Goal: Contribute content: Contribute content

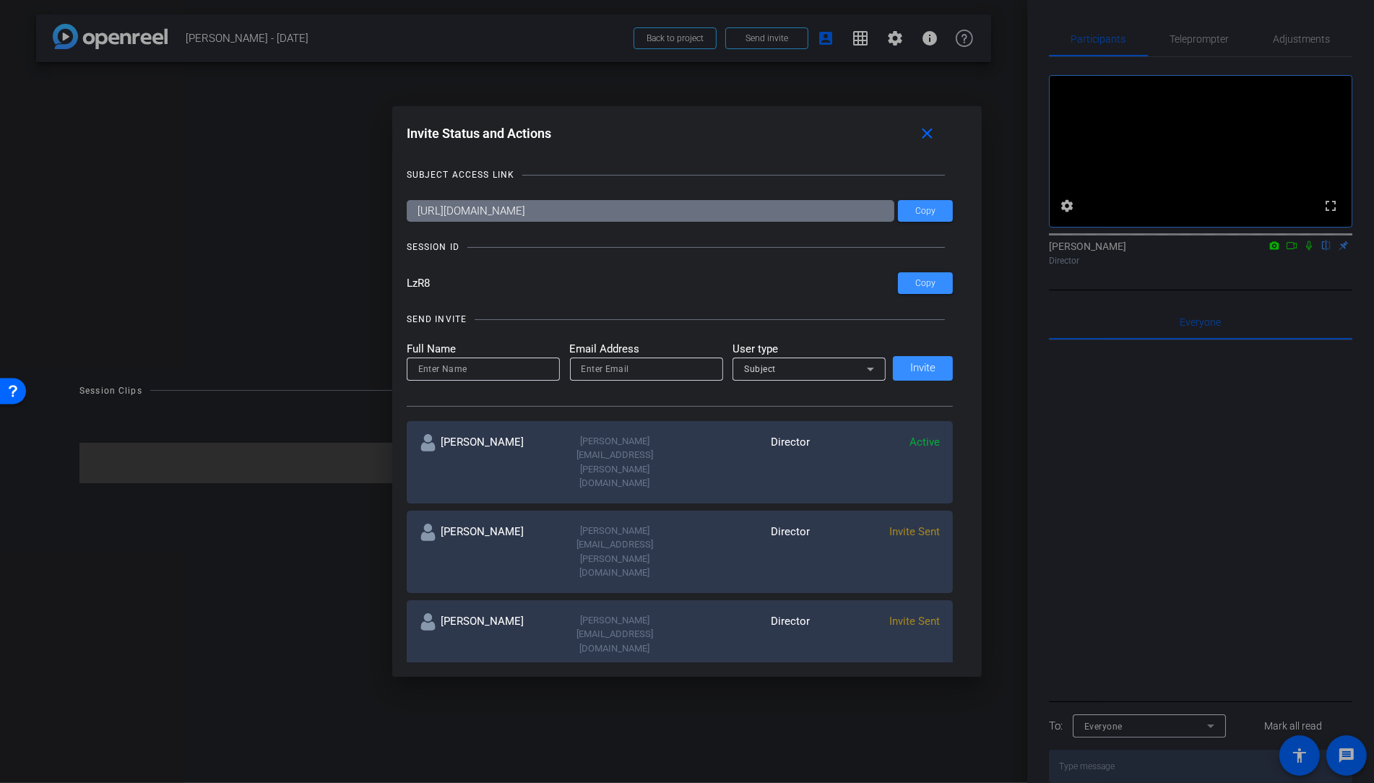
scroll to position [3, 0]
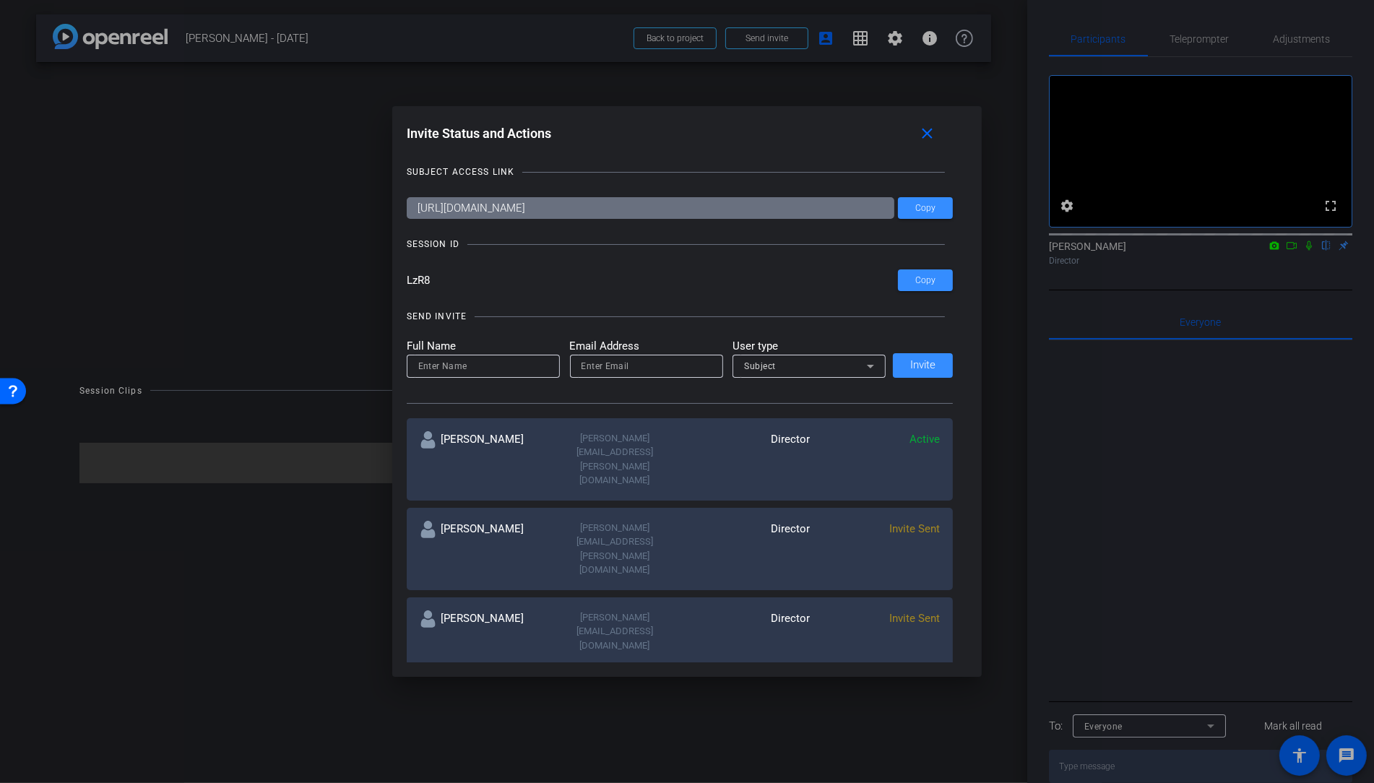
click at [691, 46] on div at bounding box center [687, 391] width 1374 height 783
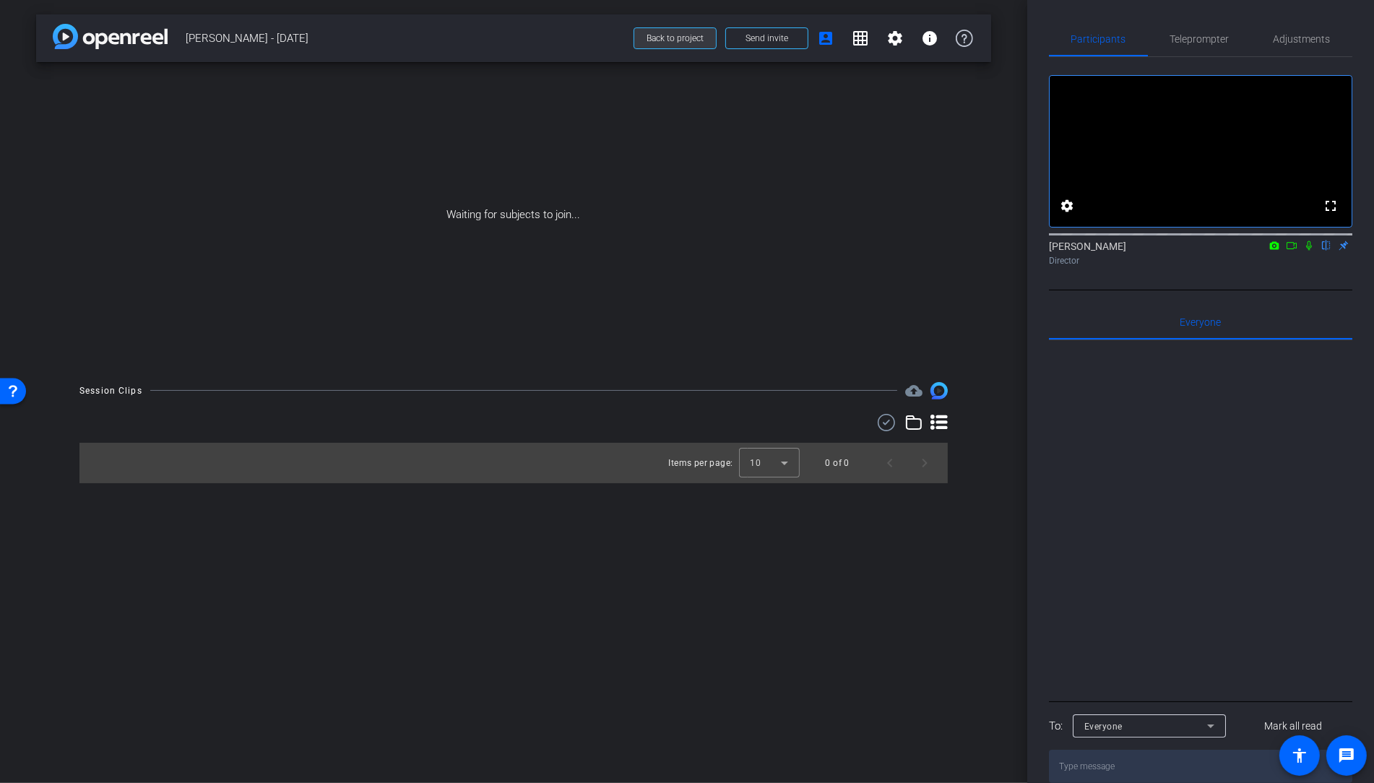
click at [695, 40] on span "Back to project" at bounding box center [675, 38] width 57 height 10
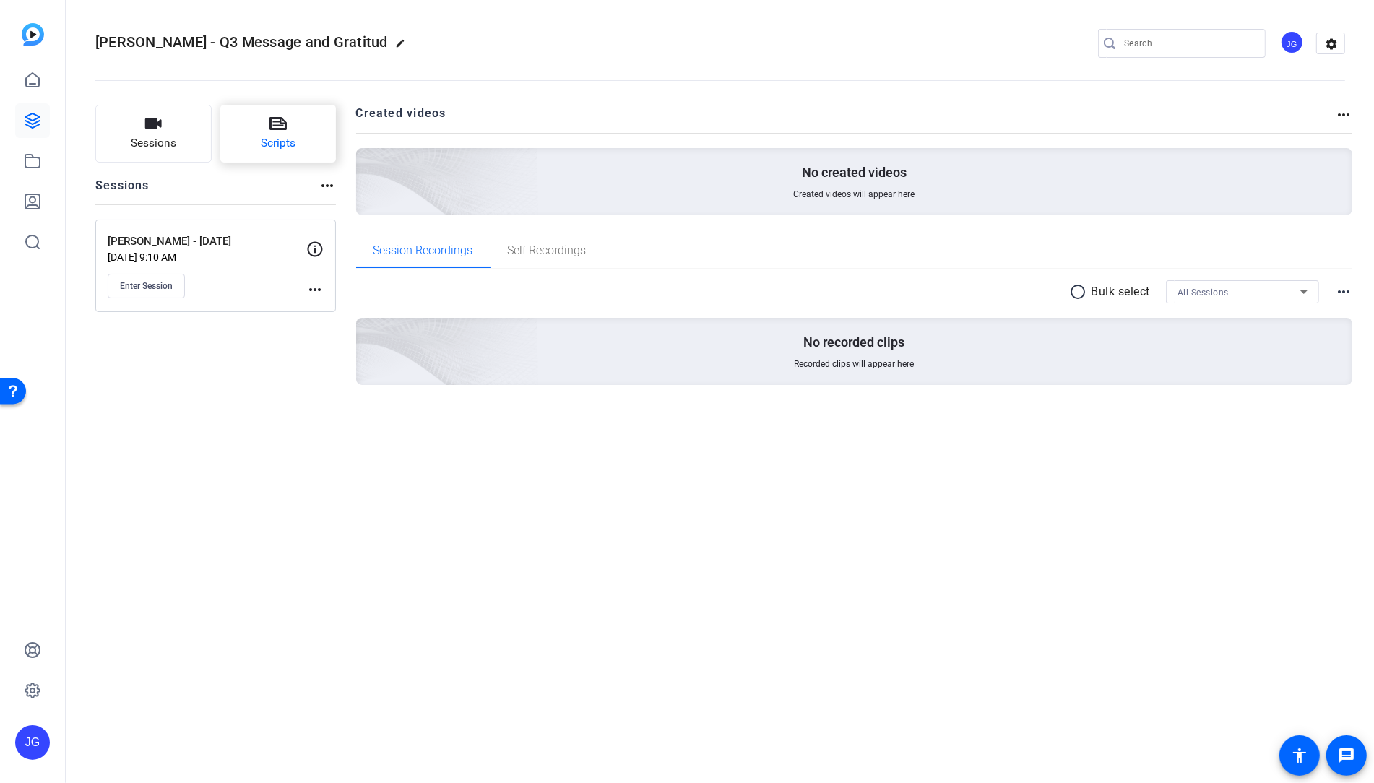
click at [271, 141] on span "Scripts" at bounding box center [278, 143] width 35 height 17
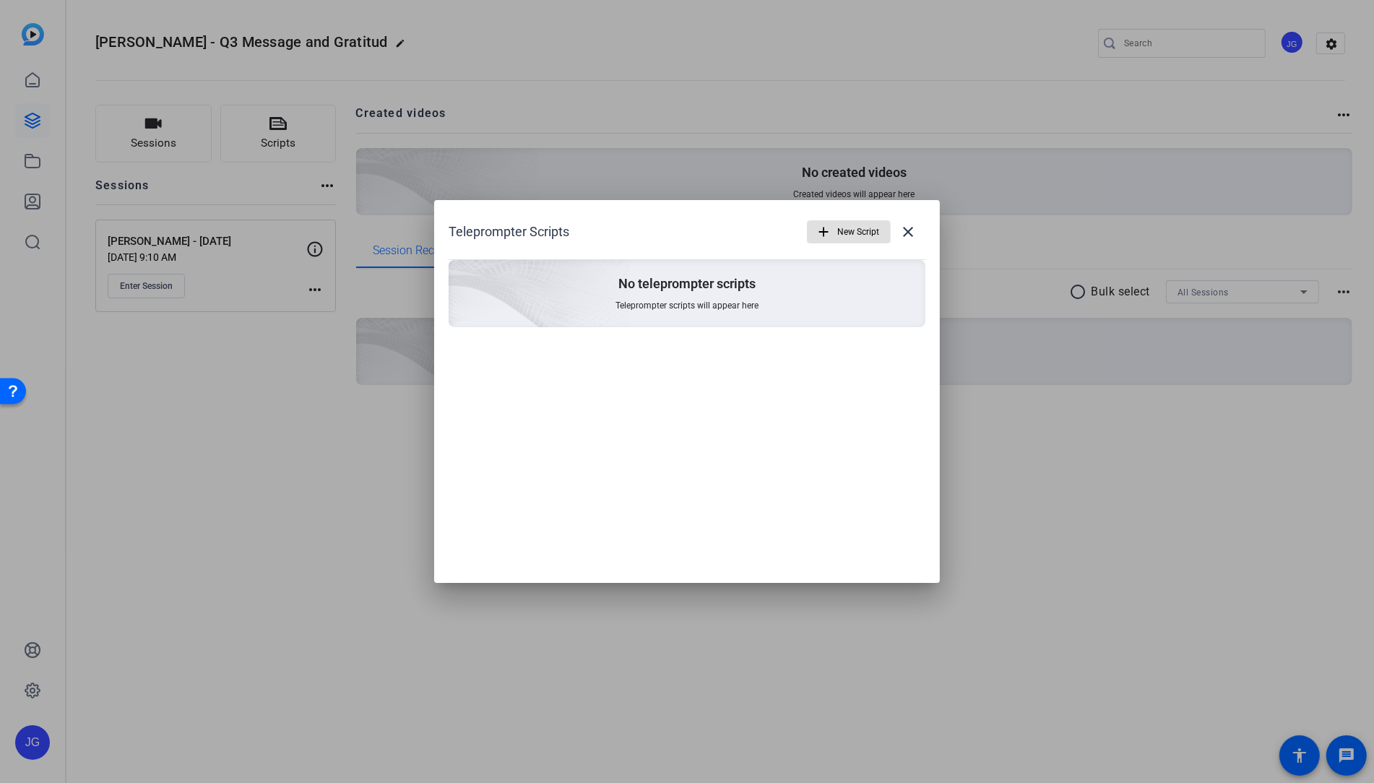
click at [848, 232] on span "New Script" at bounding box center [858, 231] width 42 height 27
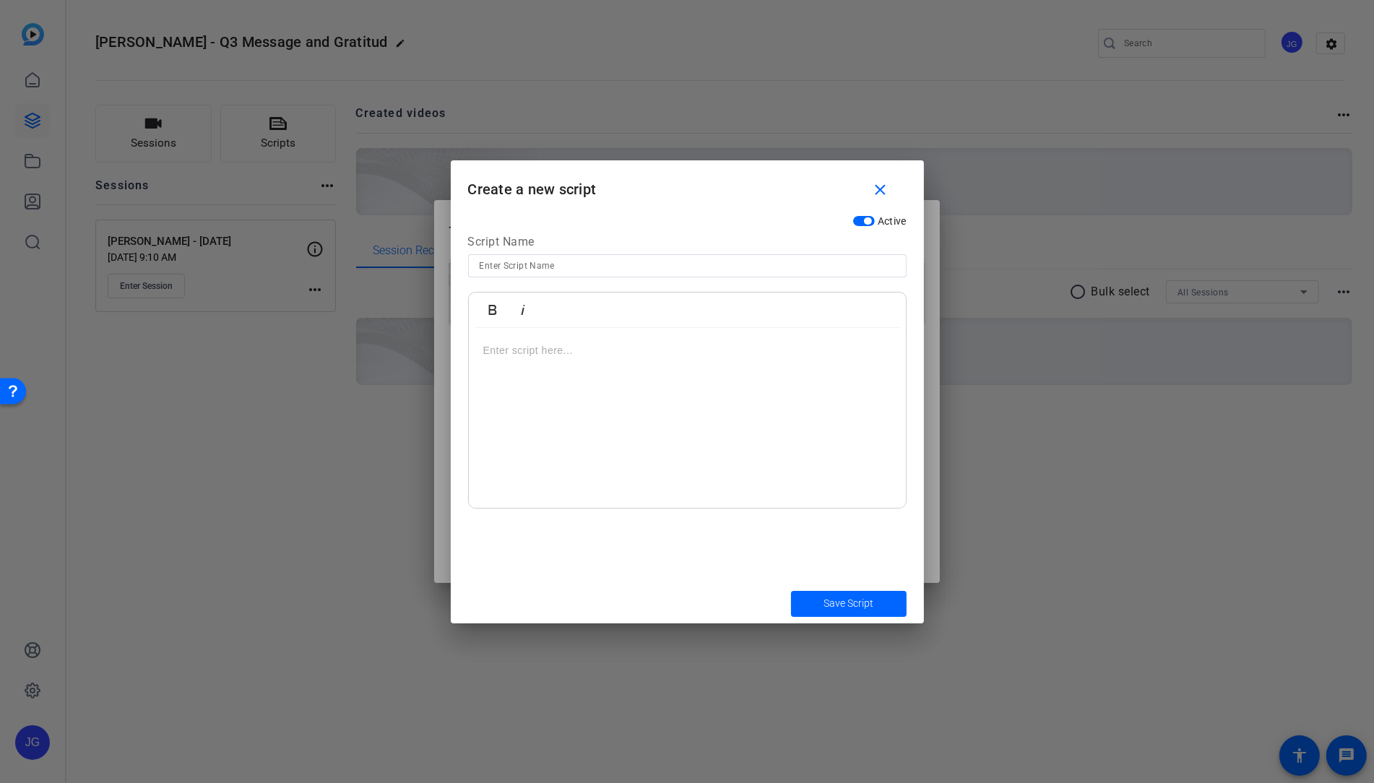
click at [578, 262] on input at bounding box center [687, 265] width 415 height 17
type input "Q3 Update"
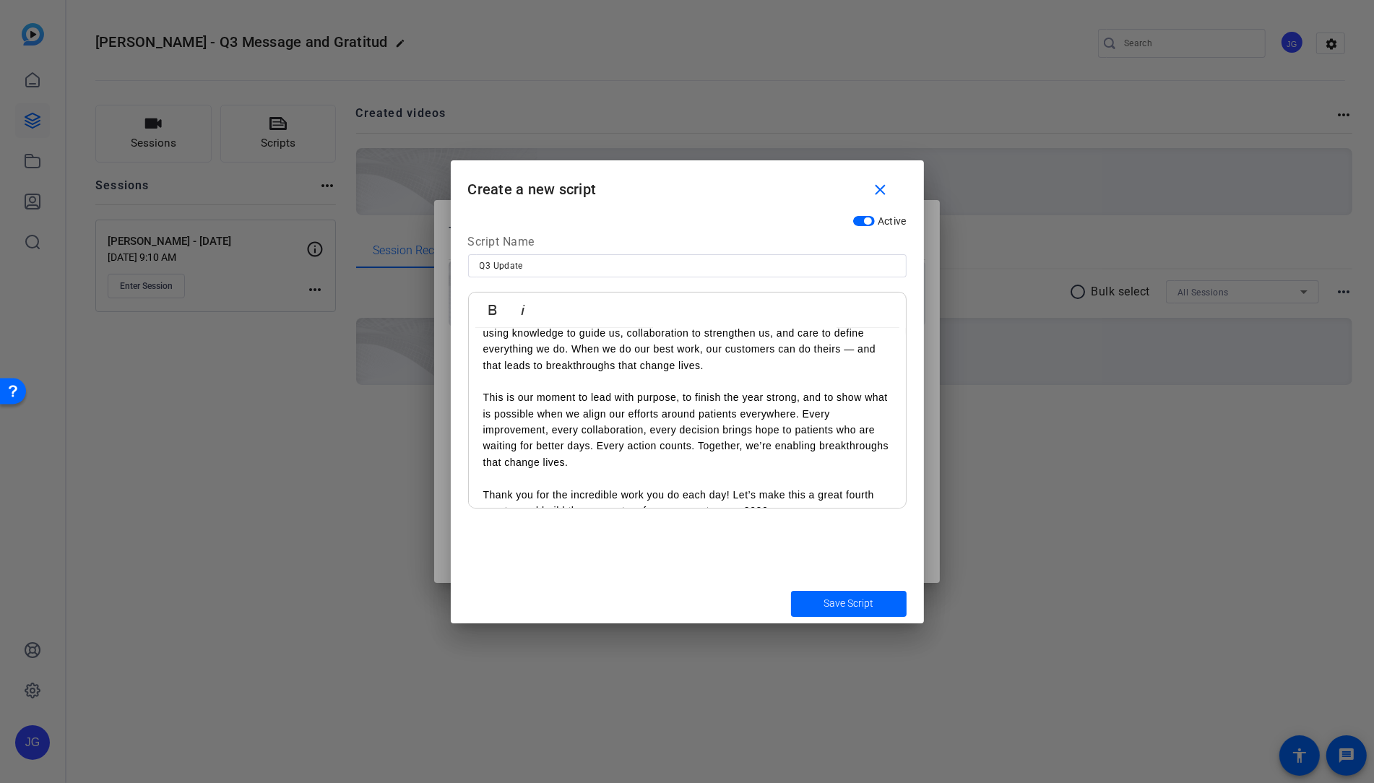
scroll to position [155, 0]
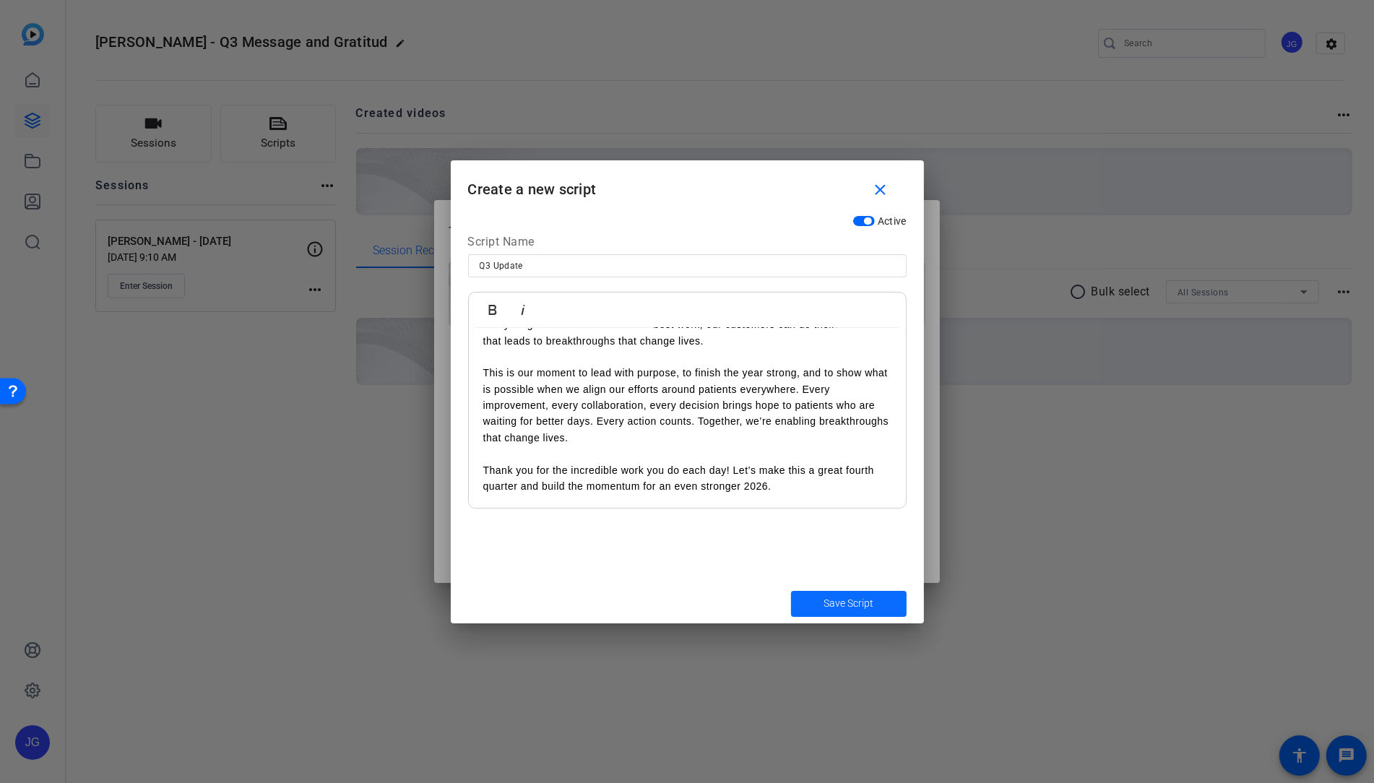
click at [842, 606] on span "Save Script" at bounding box center [849, 603] width 50 height 15
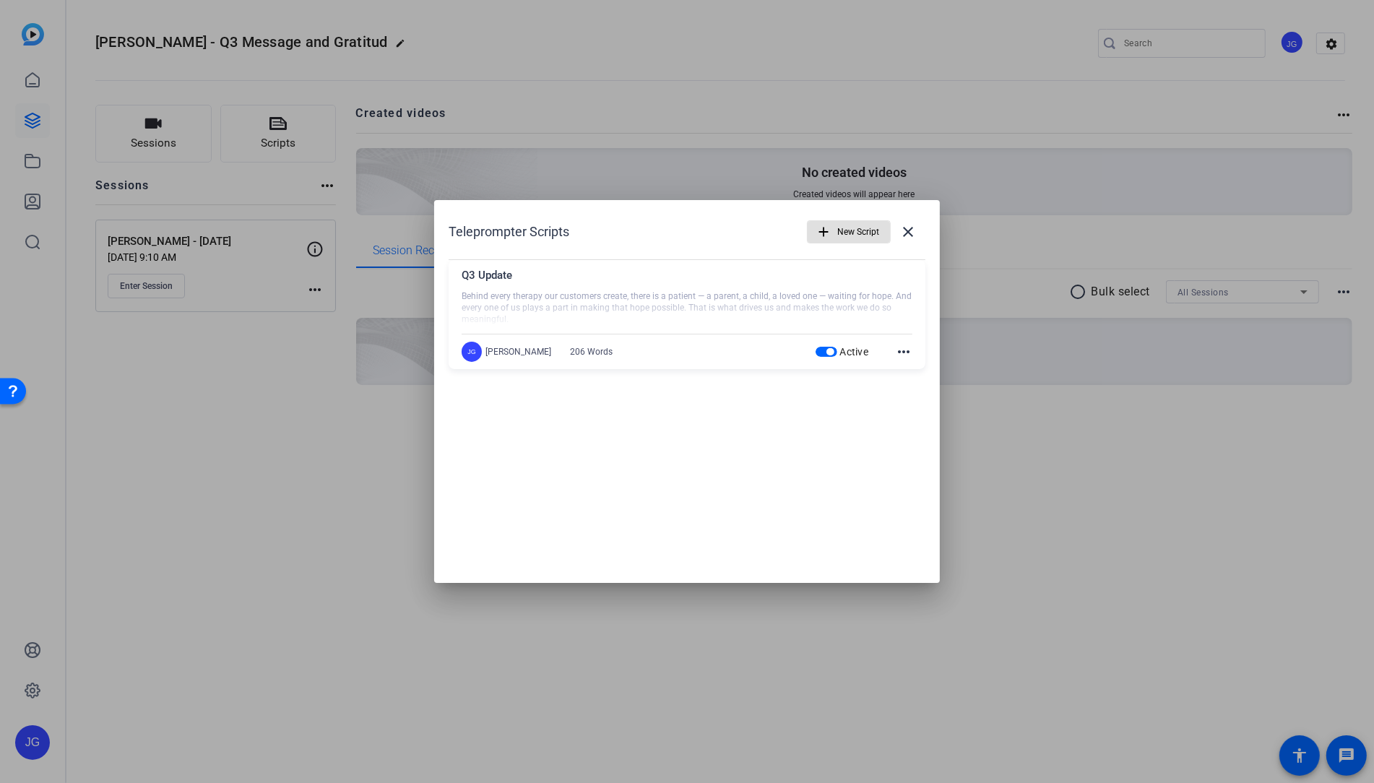
click at [835, 233] on span "button" at bounding box center [849, 232] width 82 height 35
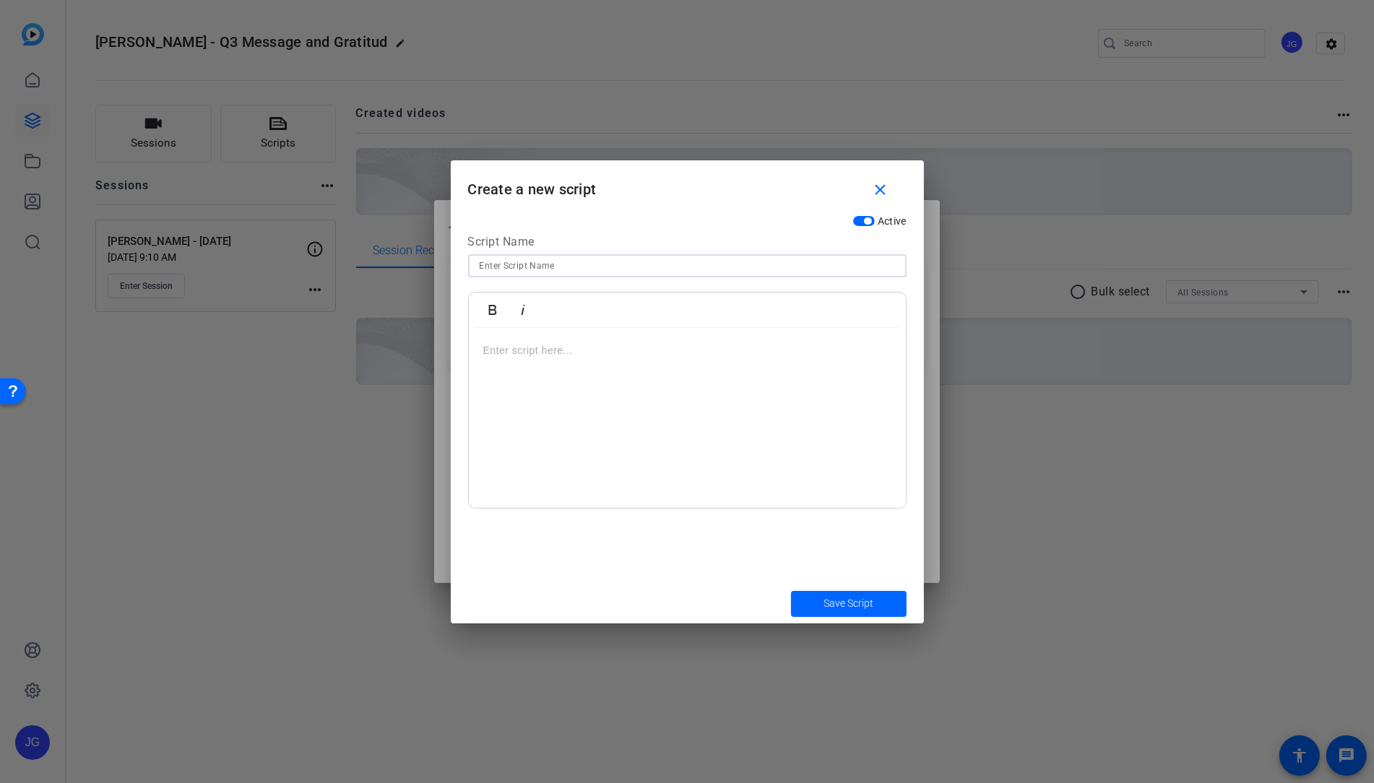
click at [562, 265] on input at bounding box center [687, 265] width 415 height 17
type input "Gratitude Month"
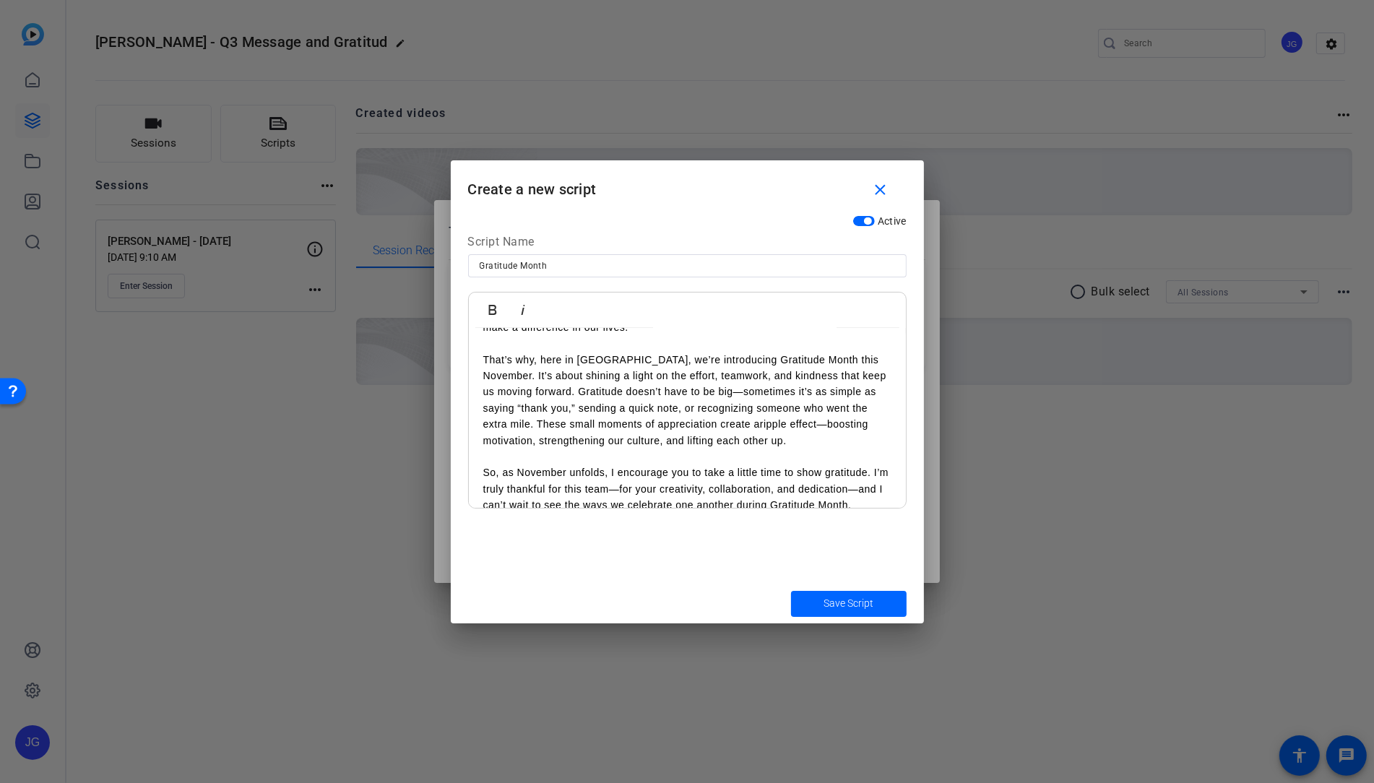
scroll to position [74, 0]
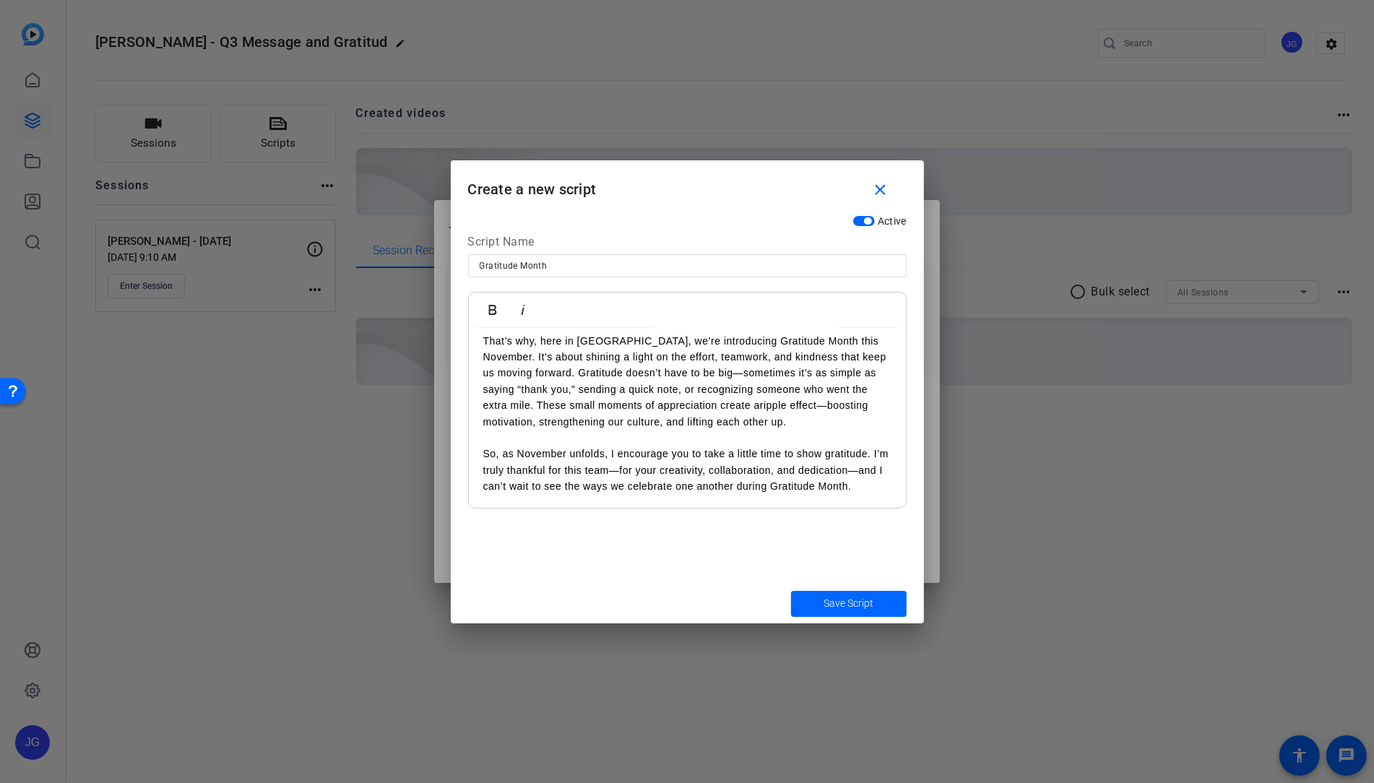
click at [876, 600] on span "submit" at bounding box center [849, 604] width 116 height 35
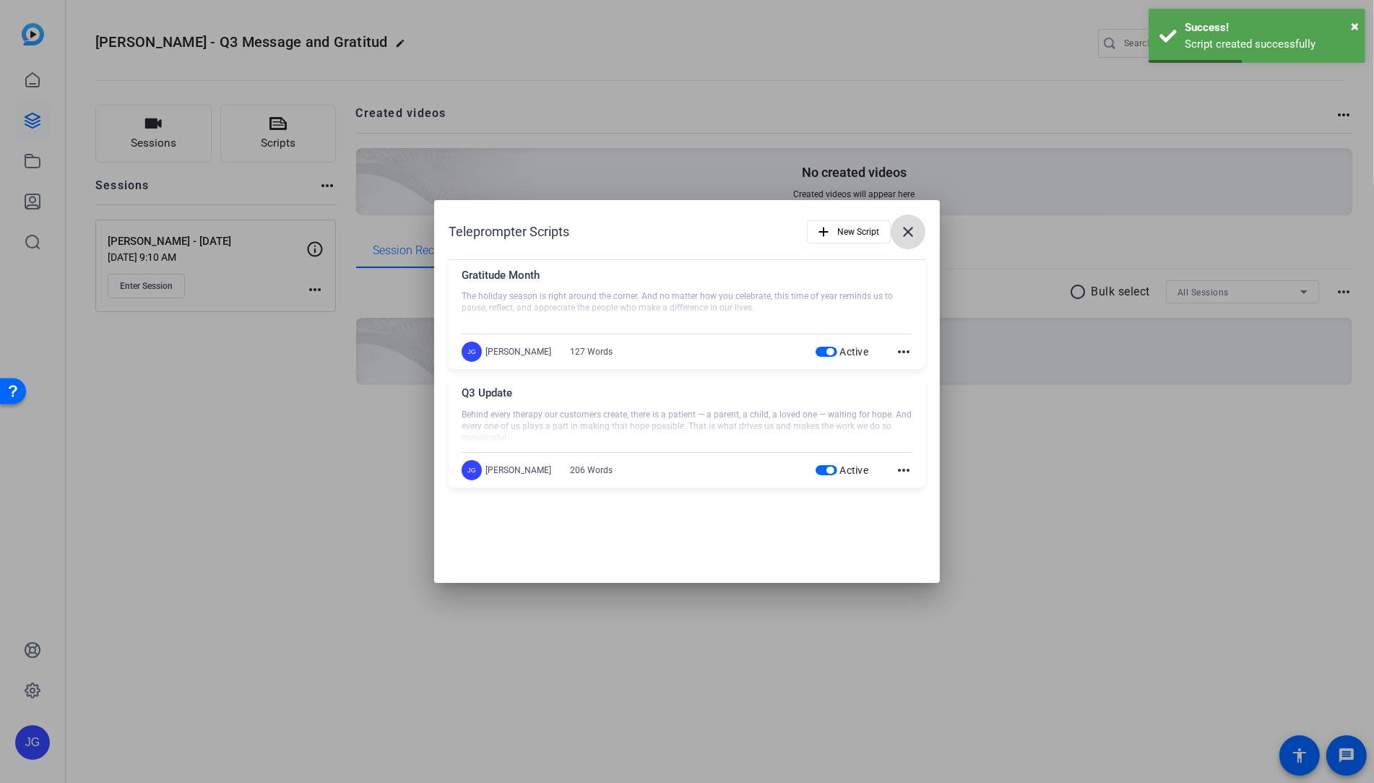
click at [911, 230] on mat-icon "close" at bounding box center [908, 231] width 17 height 17
